Goal: Obtain resource: Download file/media

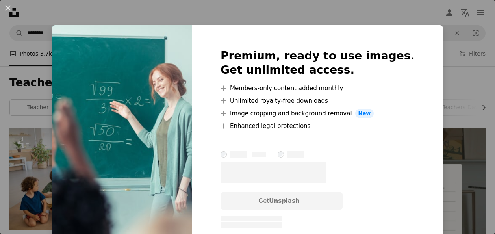
scroll to position [297, 0]
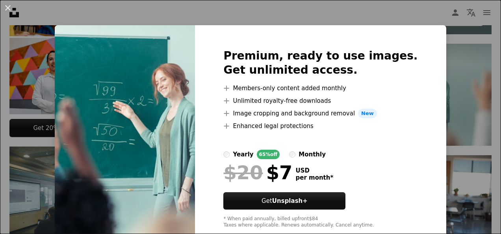
click at [360, 19] on div "An X shape Premium, ready to use images. Get unlimited access. A plus sign Memb…" at bounding box center [250, 117] width 501 height 234
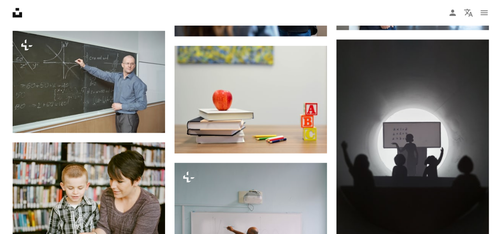
scroll to position [542, 0]
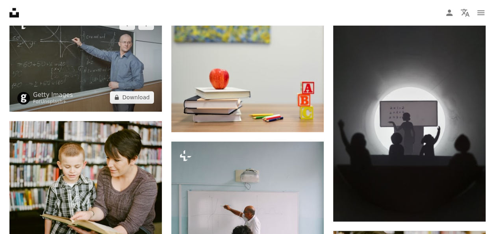
click at [89, 89] on img at bounding box center [85, 60] width 152 height 102
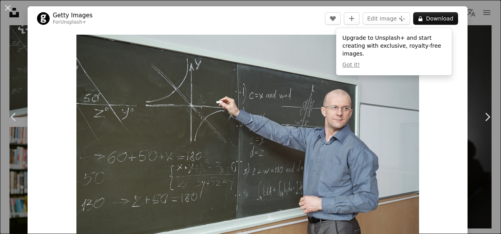
click at [467, 52] on div "An X shape Chevron left Chevron right Getty Images For Unsplash+ A heart A plus…" at bounding box center [250, 117] width 501 height 234
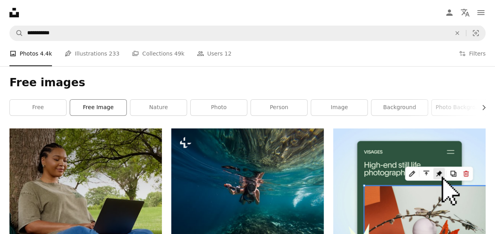
click at [91, 104] on link "free image" at bounding box center [98, 108] width 56 height 16
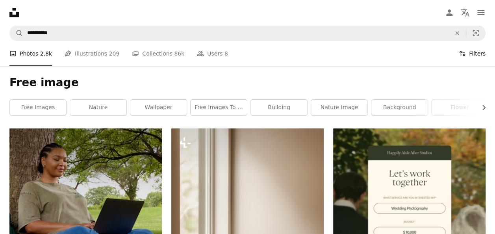
click at [477, 47] on button "Filters Filters" at bounding box center [472, 53] width 27 height 25
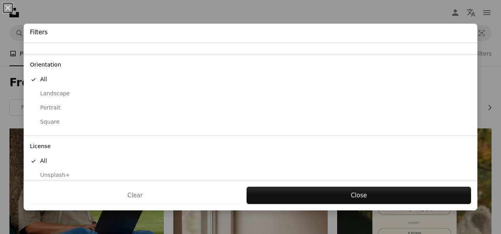
scroll to position [77, 0]
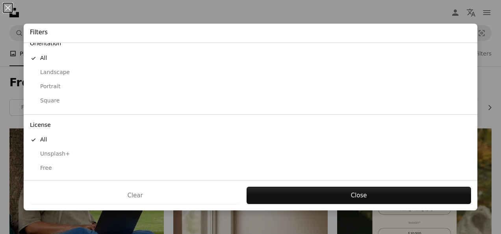
click at [47, 167] on div "Free" at bounding box center [250, 168] width 441 height 8
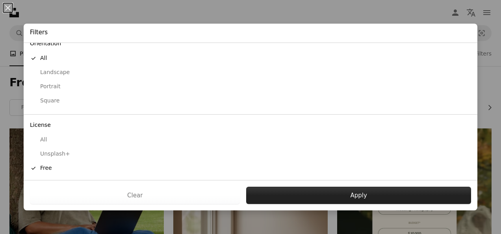
click at [280, 200] on button "Apply" at bounding box center [358, 195] width 225 height 17
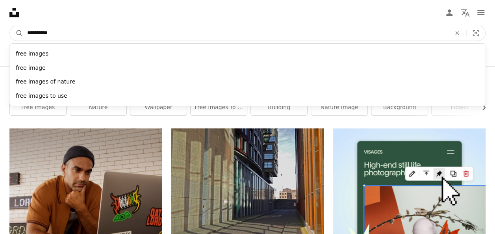
drag, startPoint x: 74, startPoint y: 31, endPoint x: 0, endPoint y: 24, distance: 74.3
type input "*******"
click button "A magnifying glass" at bounding box center [16, 33] width 13 height 15
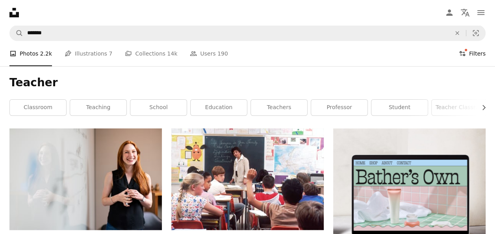
click at [465, 52] on icon at bounding box center [463, 53] width 6 height 5
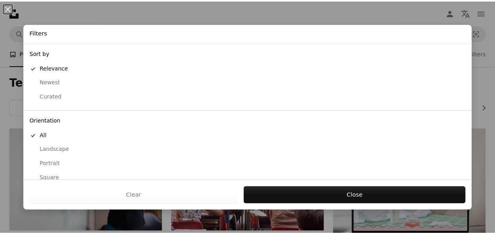
scroll to position [77, 0]
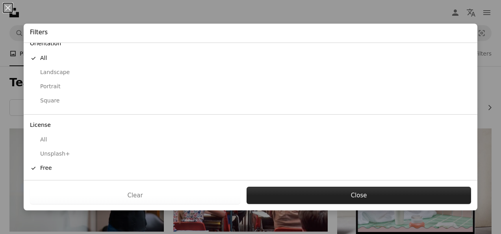
click at [376, 193] on button "Close" at bounding box center [359, 195] width 225 height 17
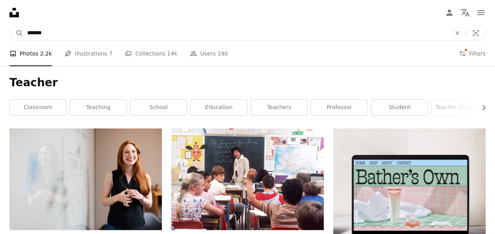
drag, startPoint x: 63, startPoint y: 36, endPoint x: 0, endPoint y: 36, distance: 62.6
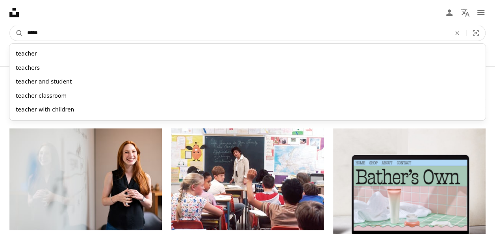
type input "******"
click button "A magnifying glass" at bounding box center [16, 33] width 13 height 15
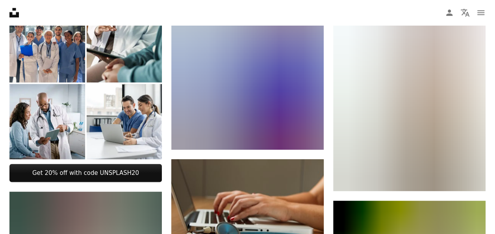
scroll to position [386, 0]
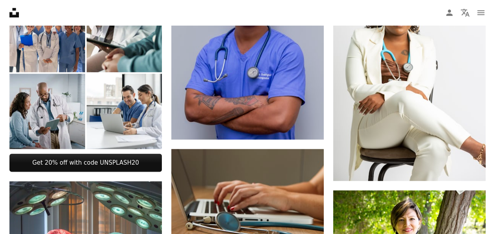
click at [64, 103] on img at bounding box center [47, 112] width 76 height 76
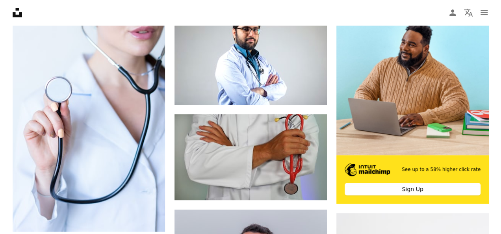
scroll to position [0, 0]
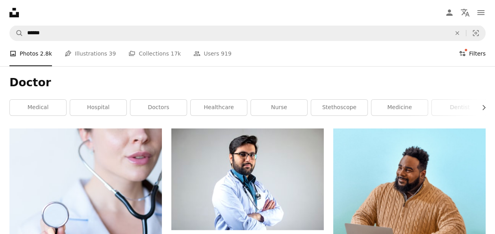
click at [473, 56] on button "Filters Filters" at bounding box center [472, 53] width 27 height 25
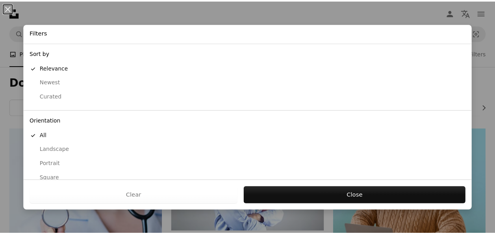
scroll to position [77, 0]
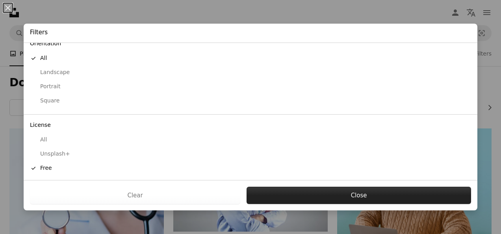
click at [329, 194] on button "Close" at bounding box center [359, 195] width 225 height 17
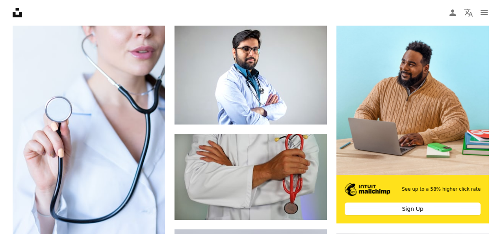
scroll to position [114, 0]
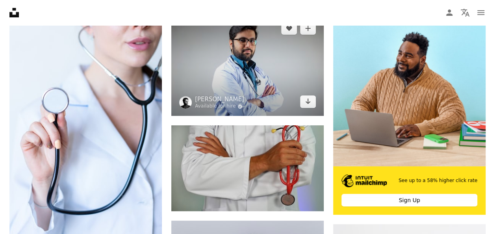
click at [262, 67] on img at bounding box center [247, 65] width 152 height 102
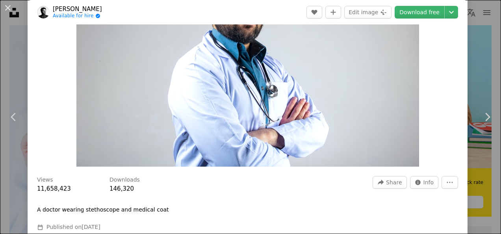
scroll to position [93, 0]
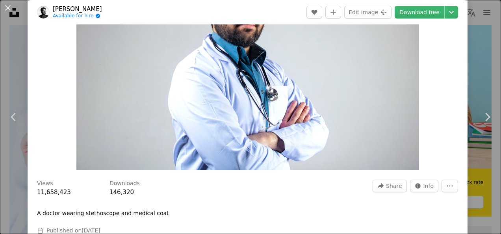
click at [269, 74] on img "Zoom in on this image" at bounding box center [247, 56] width 343 height 228
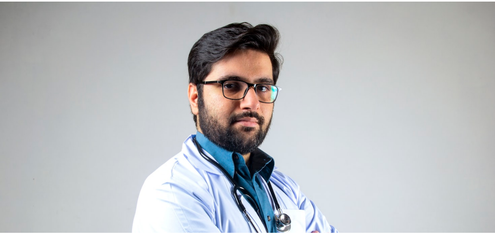
scroll to position [46, 0]
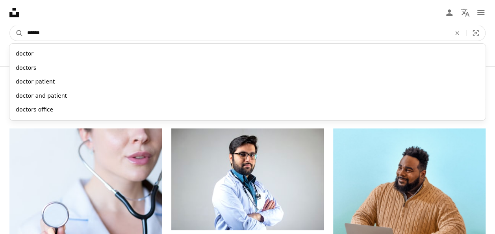
drag, startPoint x: 69, startPoint y: 28, endPoint x: 0, endPoint y: 32, distance: 68.7
type input "*******"
click button "A magnifying glass" at bounding box center [16, 33] width 13 height 15
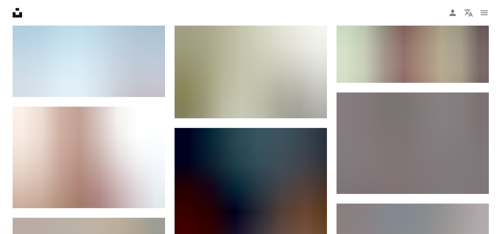
scroll to position [689, 0]
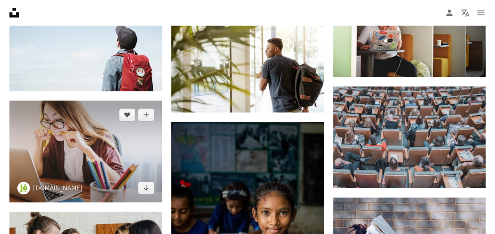
click at [90, 153] on img at bounding box center [85, 151] width 152 height 102
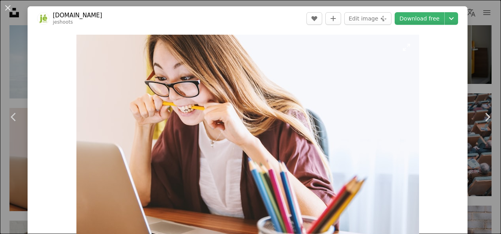
click at [284, 117] on img "Zoom in on this image" at bounding box center [247, 149] width 343 height 228
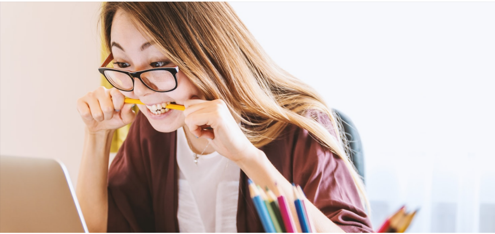
scroll to position [46, 0]
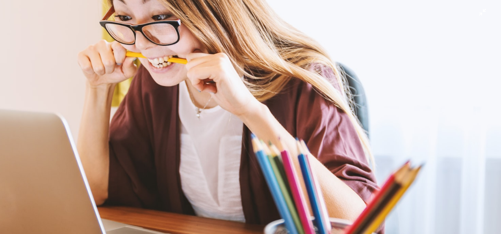
drag, startPoint x: 284, startPoint y: 117, endPoint x: 284, endPoint y: 123, distance: 5.6
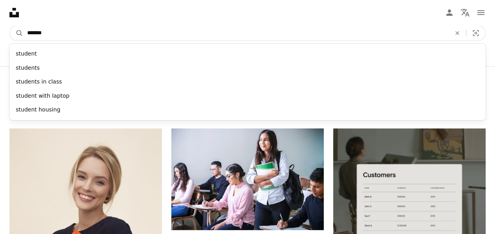
drag, startPoint x: 52, startPoint y: 36, endPoint x: -2, endPoint y: 32, distance: 53.7
type input "**********"
click button "A magnifying glass" at bounding box center [16, 33] width 13 height 15
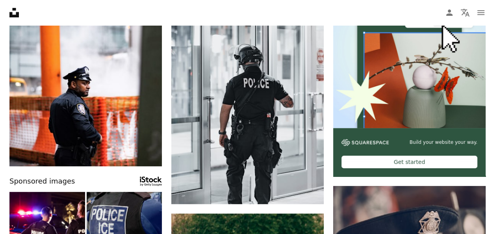
scroll to position [163, 0]
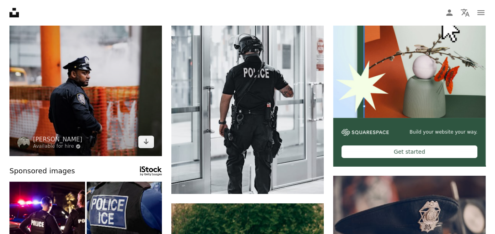
click at [110, 61] on img at bounding box center [85, 60] width 152 height 191
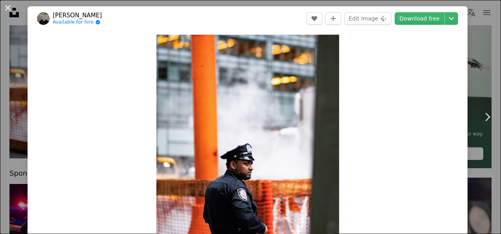
click at [12, 9] on button "An X shape" at bounding box center [7, 7] width 9 height 9
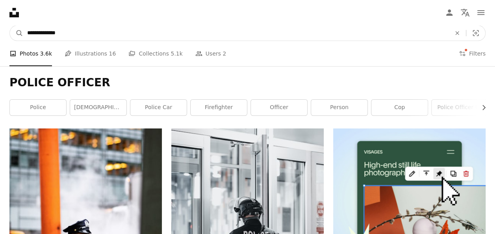
drag, startPoint x: 76, startPoint y: 33, endPoint x: 0, endPoint y: 34, distance: 75.6
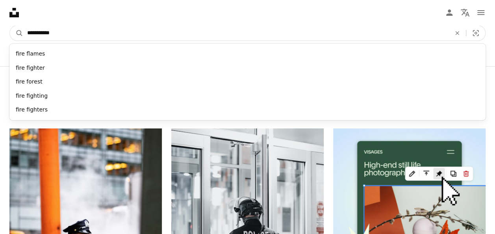
type input "**********"
click at [10, 26] on button "A magnifying glass" at bounding box center [16, 33] width 13 height 15
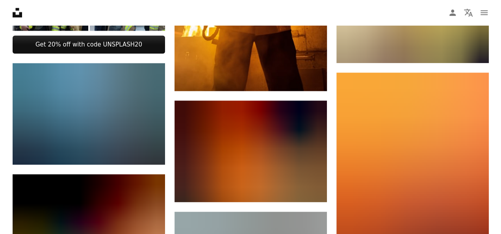
scroll to position [404, 0]
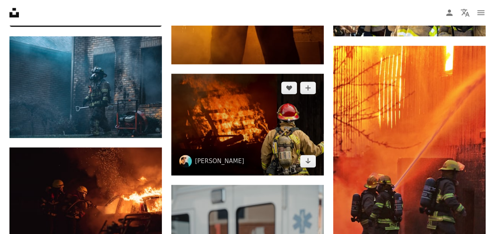
click at [275, 124] on img at bounding box center [247, 125] width 152 height 102
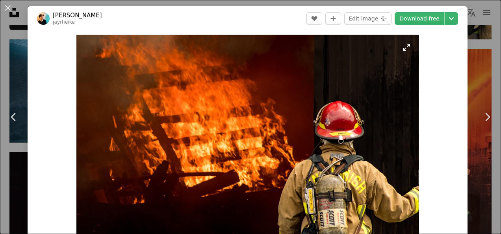
click at [347, 155] on img "Zoom in on this image" at bounding box center [247, 149] width 343 height 228
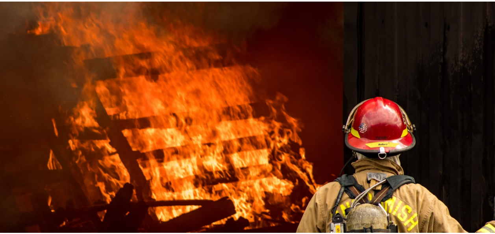
scroll to position [46, 0]
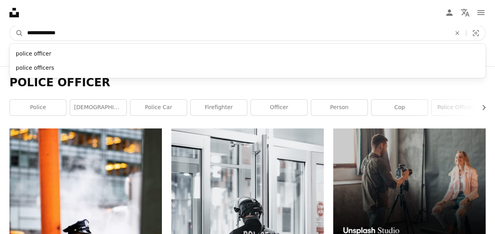
drag, startPoint x: 108, startPoint y: 32, endPoint x: -2, endPoint y: 26, distance: 109.7
type input "*"
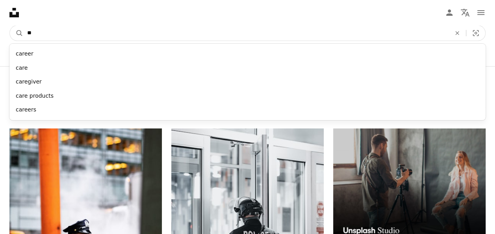
type input "*"
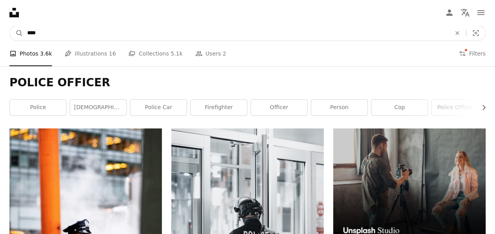
type input "*****"
click button "A magnifying glass" at bounding box center [16, 33] width 13 height 15
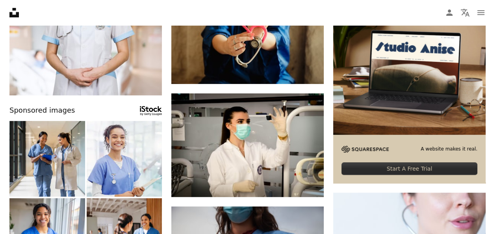
scroll to position [121, 0]
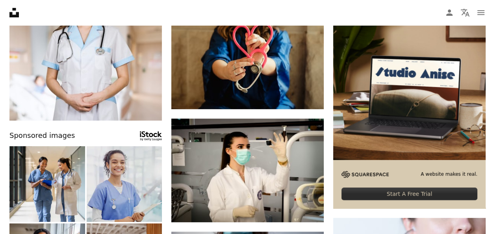
click at [139, 182] on img at bounding box center [125, 184] width 76 height 76
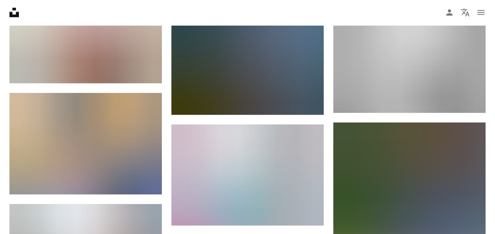
scroll to position [907, 0]
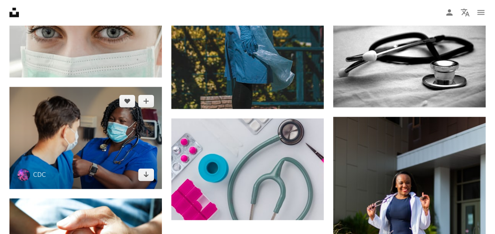
click at [101, 148] on img at bounding box center [85, 138] width 152 height 102
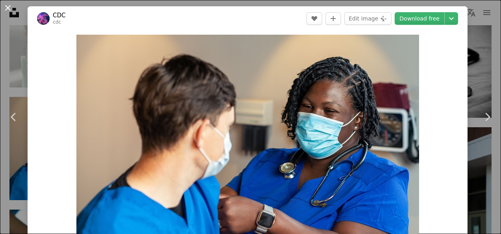
click at [13, 9] on button "An X shape" at bounding box center [7, 7] width 9 height 9
